Goal: Task Accomplishment & Management: Complete application form

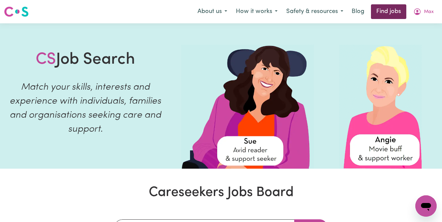
click at [381, 10] on link "Find jobs" at bounding box center [388, 11] width 35 height 15
click at [379, 9] on link "Find jobs" at bounding box center [388, 11] width 35 height 15
click at [387, 7] on link "Find jobs" at bounding box center [388, 11] width 35 height 15
click at [387, 13] on link "Find jobs" at bounding box center [388, 11] width 35 height 15
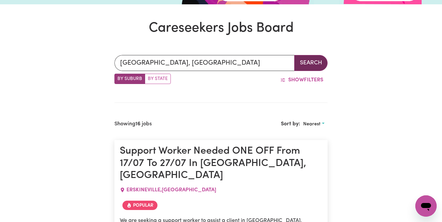
click at [313, 64] on button "Search" at bounding box center [310, 63] width 33 height 16
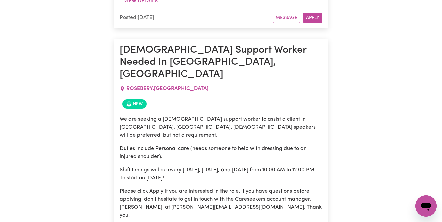
scroll to position [519, 0]
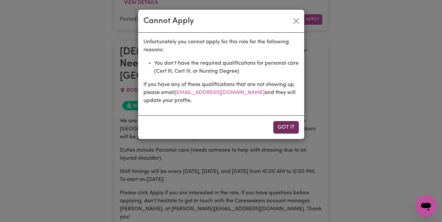
click at [282, 128] on button "Got it" at bounding box center [286, 127] width 26 height 13
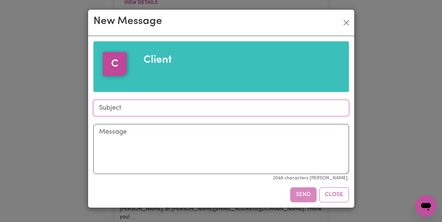
click at [209, 113] on input "Subject" at bounding box center [220, 108] width 255 height 16
click at [346, 21] on button "Close" at bounding box center [346, 22] width 11 height 11
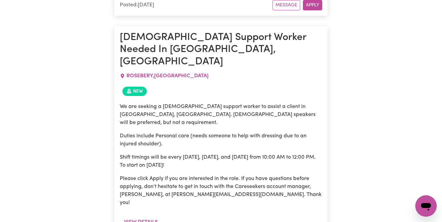
scroll to position [534, 0]
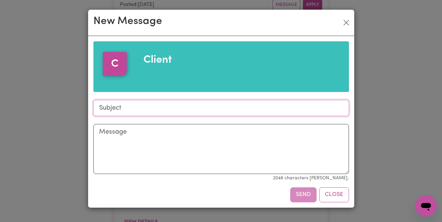
click at [158, 109] on input "Subject" at bounding box center [220, 108] width 255 height 16
type input "Hey"
click at [130, 143] on textarea "Message" at bounding box center [220, 149] width 255 height 50
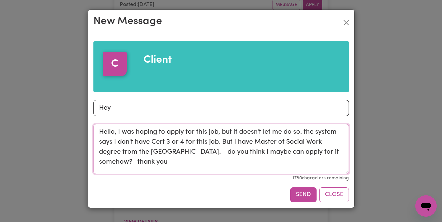
scroll to position [2, 0]
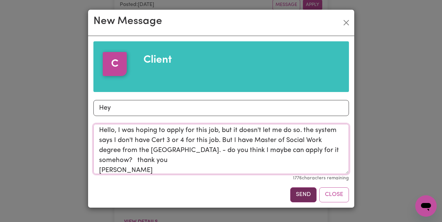
type textarea "Hello, I was hoping to apply for this job, but it doesn't let me do so. the sys…"
click at [296, 198] on button "Send" at bounding box center [303, 194] width 26 height 15
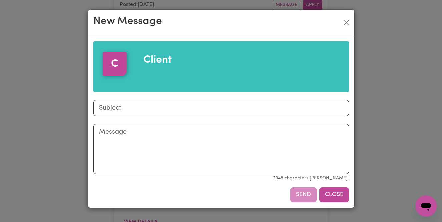
scroll to position [0, 0]
click at [332, 200] on button "Close" at bounding box center [334, 194] width 30 height 15
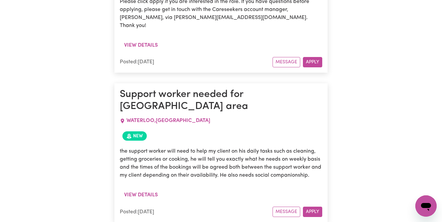
scroll to position [908, 0]
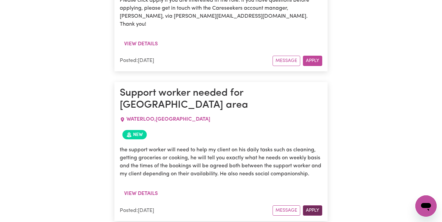
click at [316, 205] on button "Apply" at bounding box center [312, 210] width 19 height 10
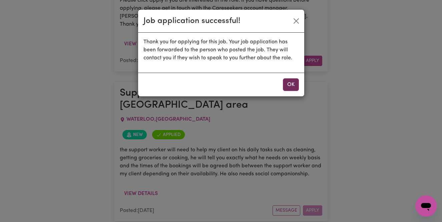
click at [291, 86] on button "OK" at bounding box center [291, 84] width 16 height 13
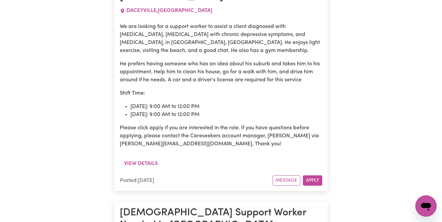
scroll to position [1856, 0]
